Goal: Information Seeking & Learning: Learn about a topic

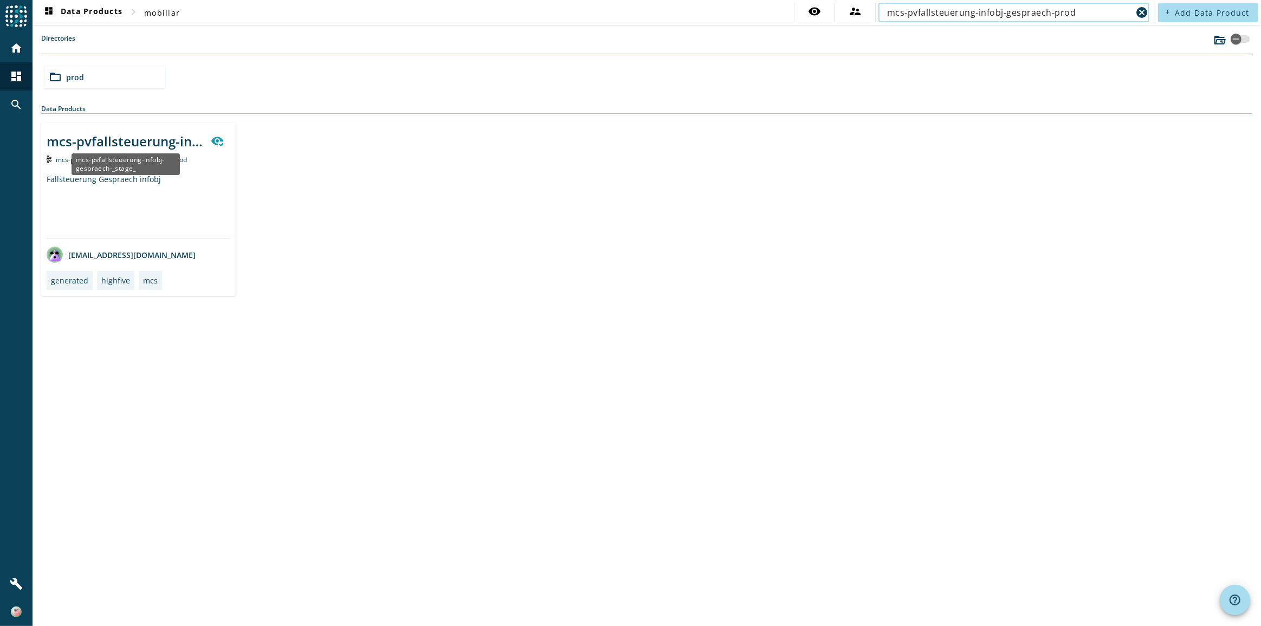
type input "mcs-pvfallsteuerung-infobj-gespraech-prod"
click at [157, 142] on div "mcs-pvfallsteuerung-infobj-gespraech-_stage_" at bounding box center [126, 141] width 158 height 18
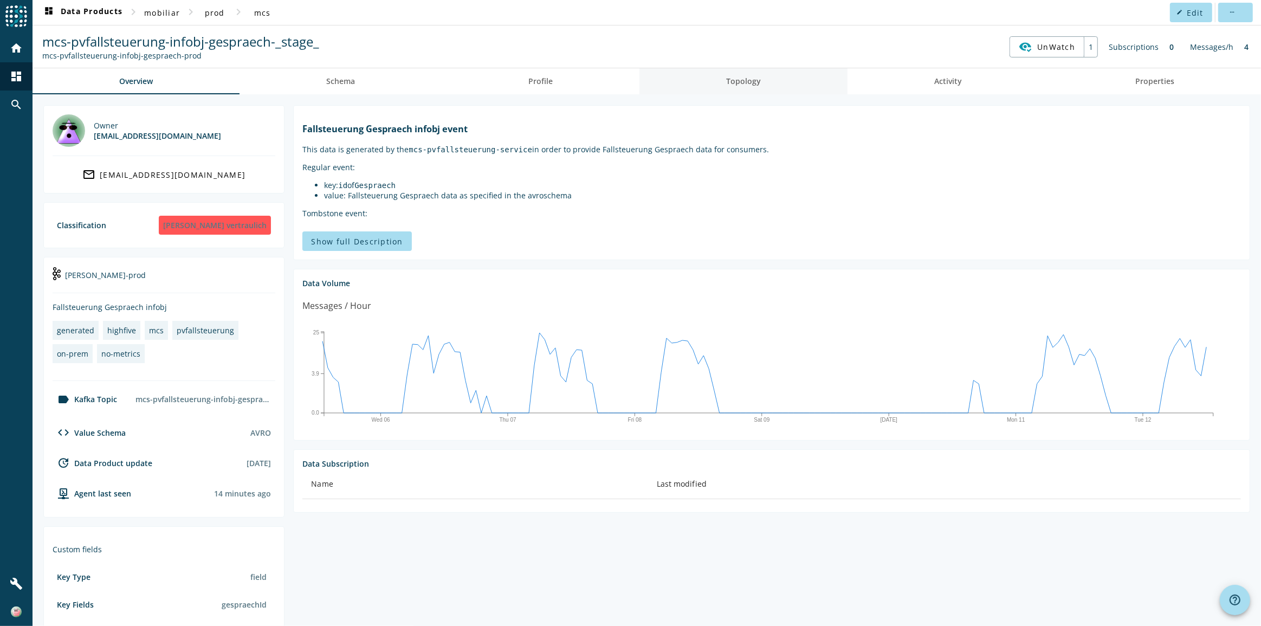
click at [752, 91] on span "Topology" at bounding box center [743, 81] width 35 height 26
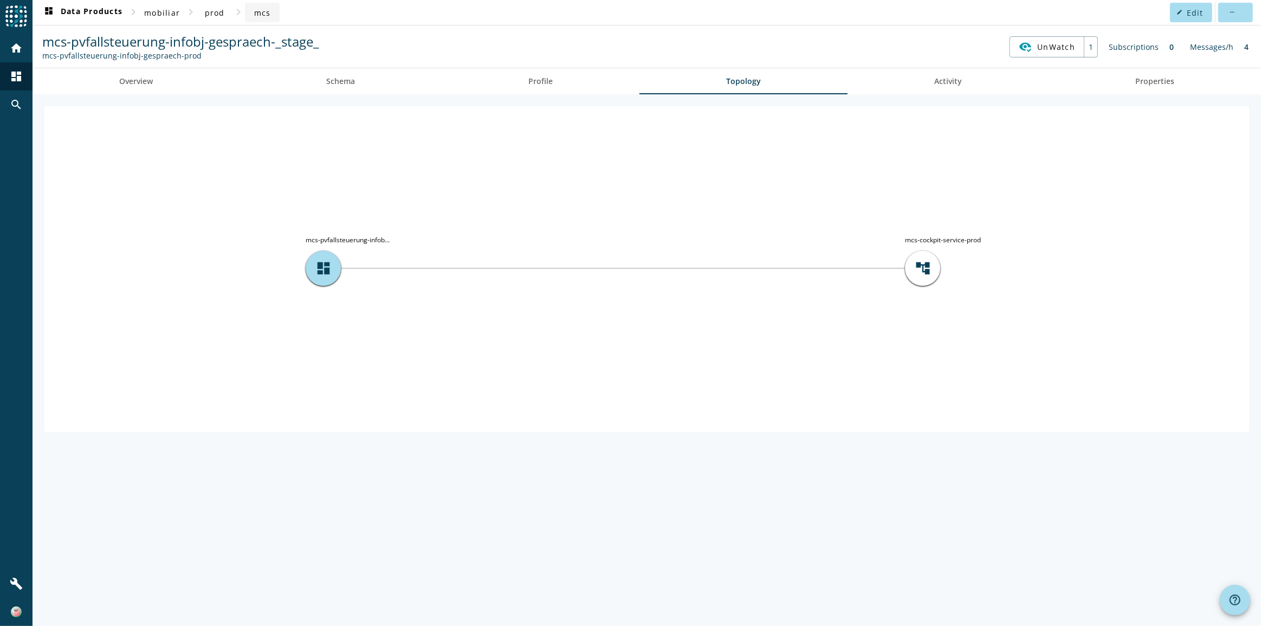
click at [265, 13] on span "mcs" at bounding box center [262, 13] width 17 height 10
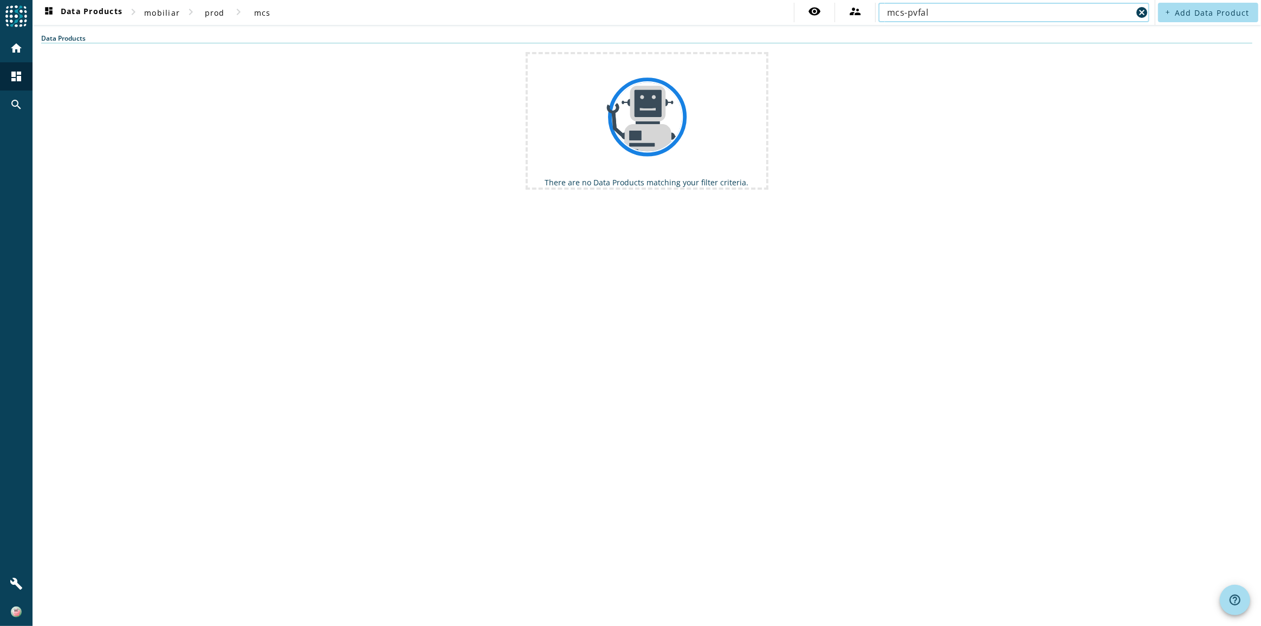
type input "mcs-pvfall"
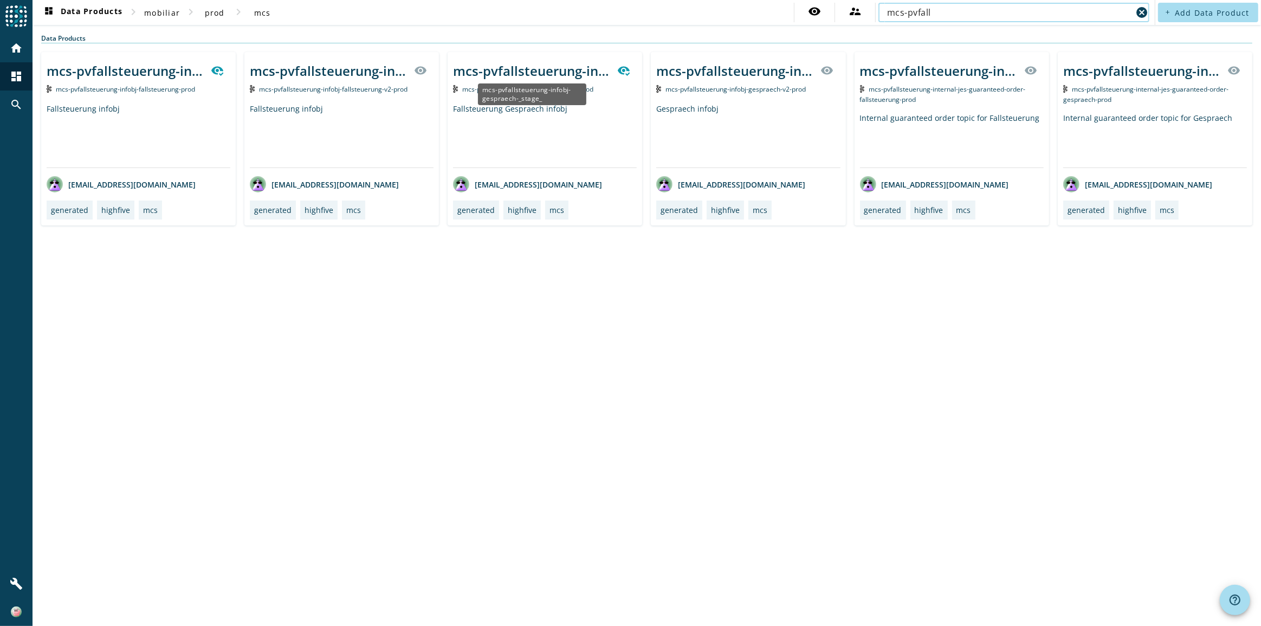
click at [555, 69] on div "mcs-pvfallsteuerung-infobj-gespraech-_stage_" at bounding box center [532, 71] width 158 height 18
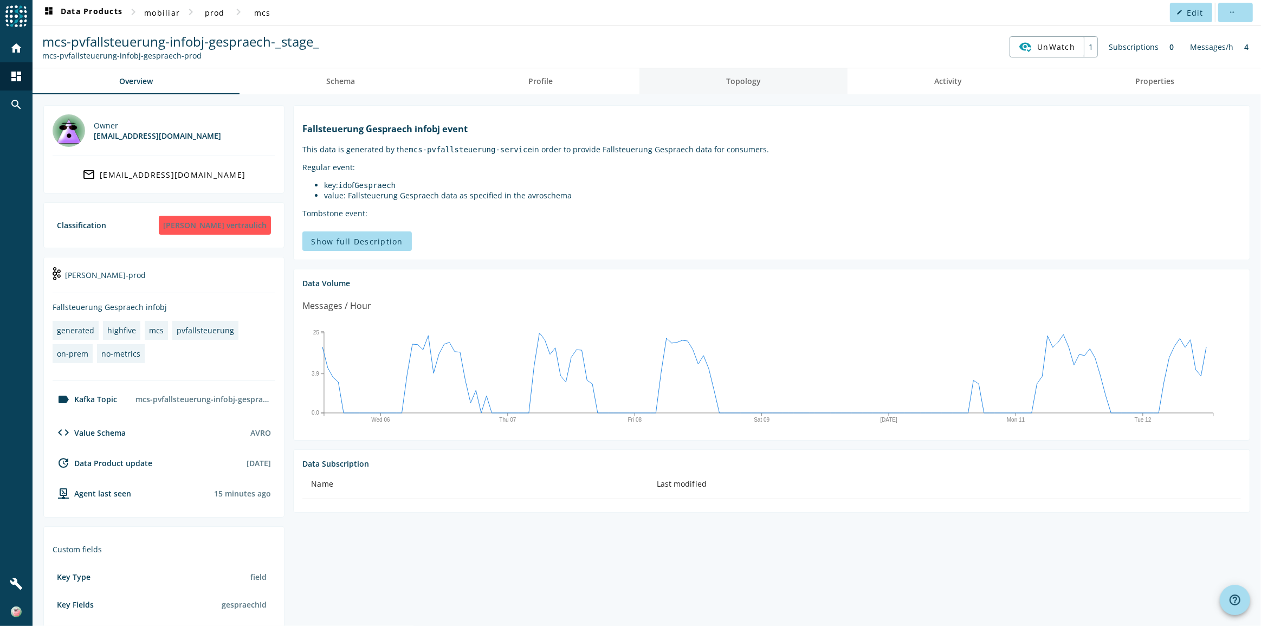
click at [721, 82] on link "Topology" at bounding box center [743, 81] width 208 height 26
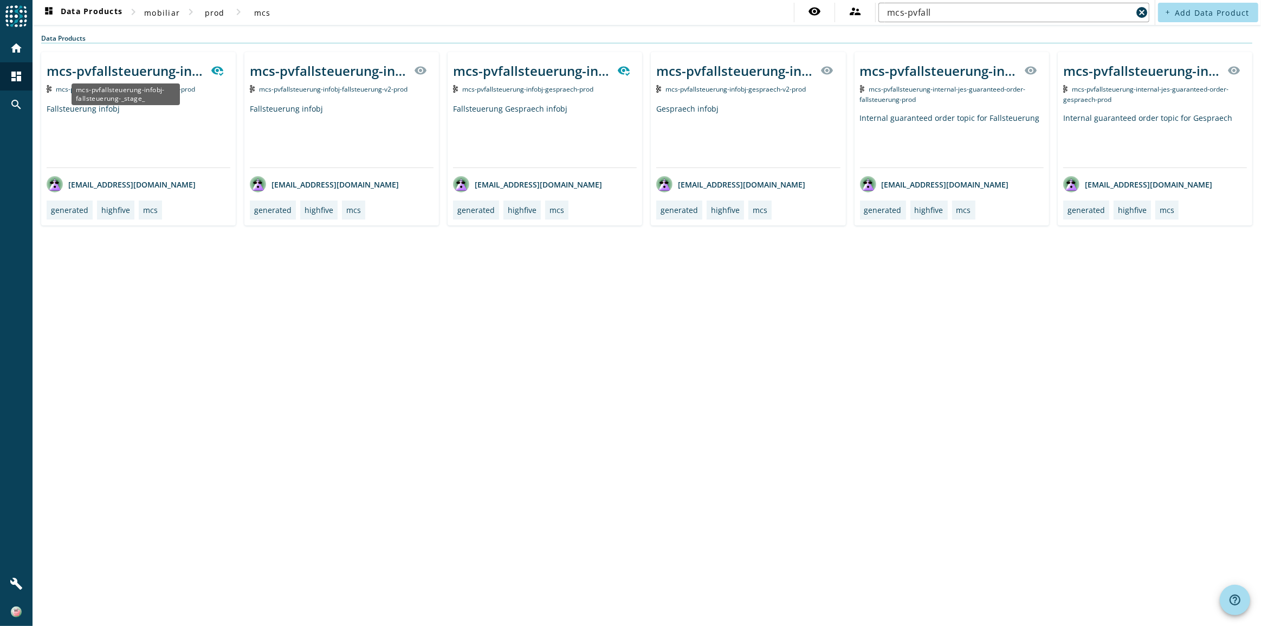
click at [110, 71] on div "mcs-pvfallsteuerung-infobj-fallsteuerung-_stage_" at bounding box center [126, 71] width 158 height 18
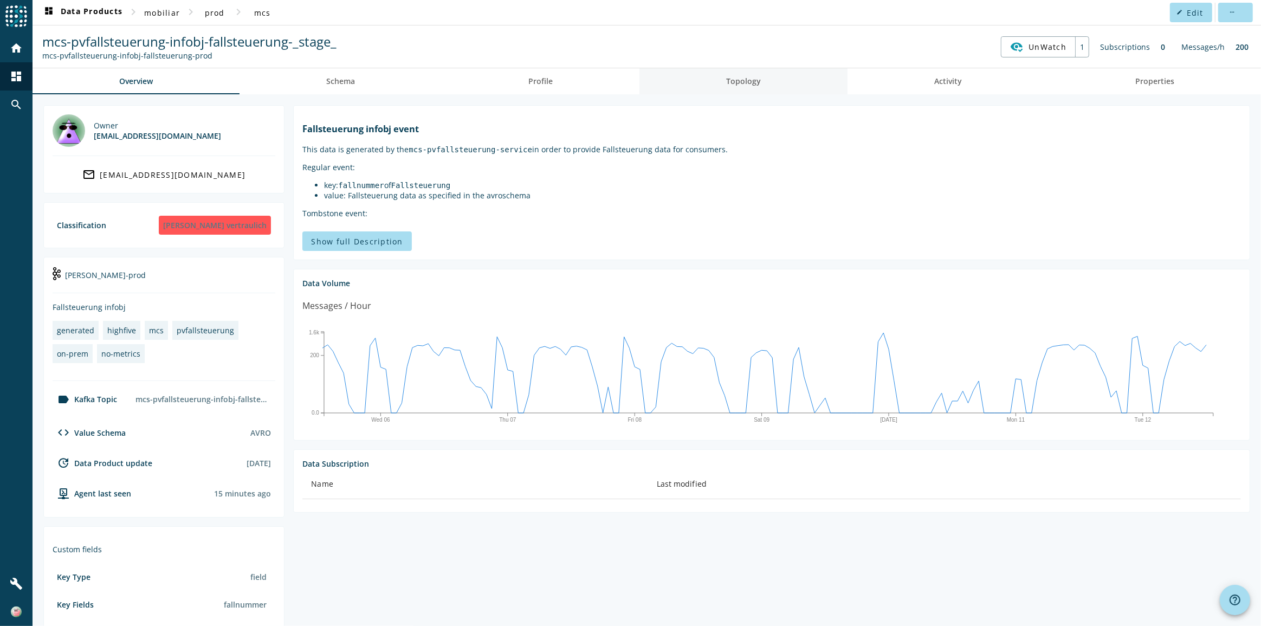
click at [762, 84] on link "Topology" at bounding box center [743, 81] width 208 height 26
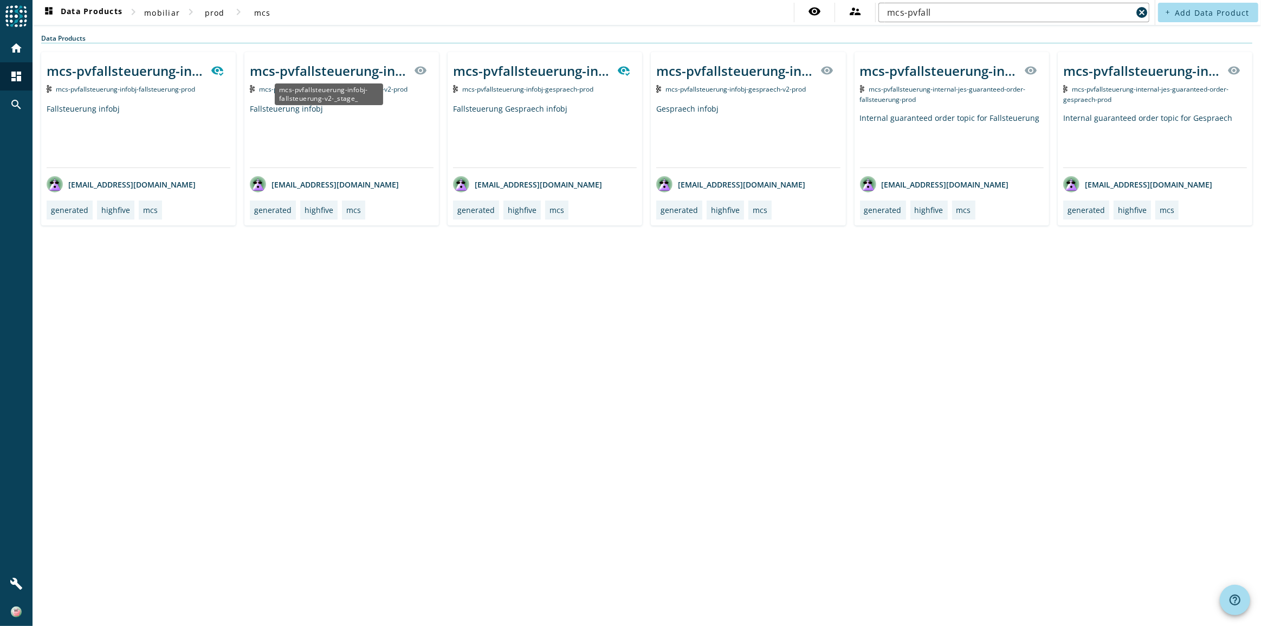
click at [341, 64] on div "mcs-pvfallsteuerung-infobj-fallsteuerung-v2-_stage_" at bounding box center [329, 71] width 158 height 18
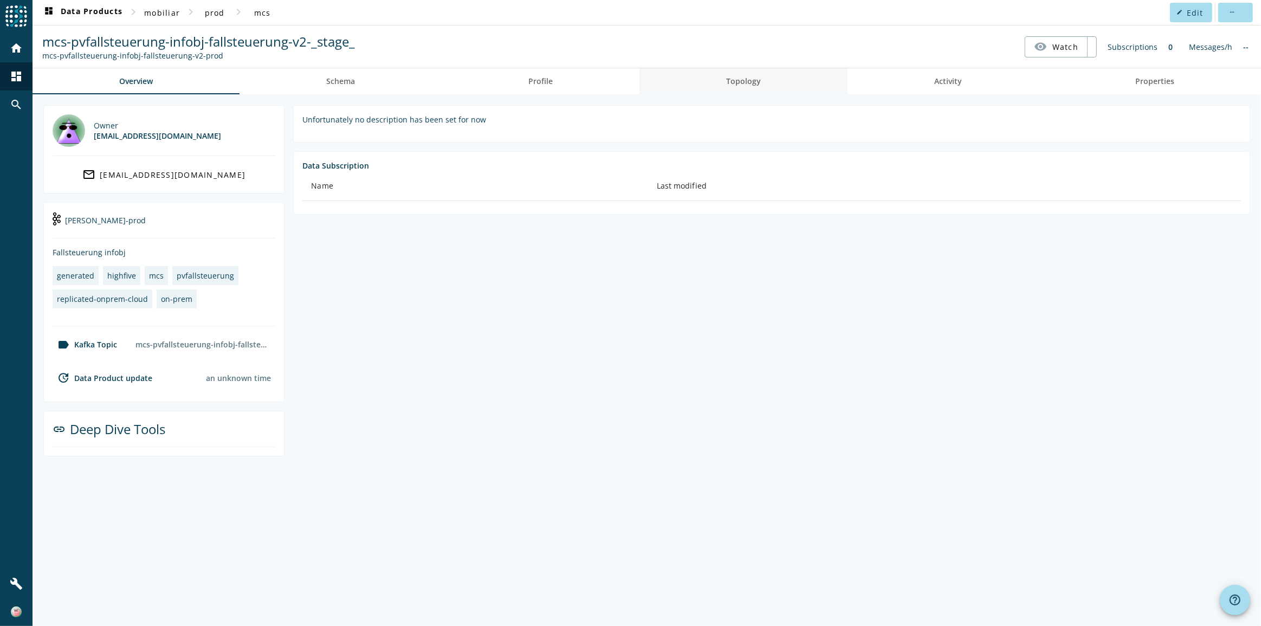
click at [758, 77] on span "Topology" at bounding box center [743, 81] width 35 height 8
